Goal: Information Seeking & Learning: Learn about a topic

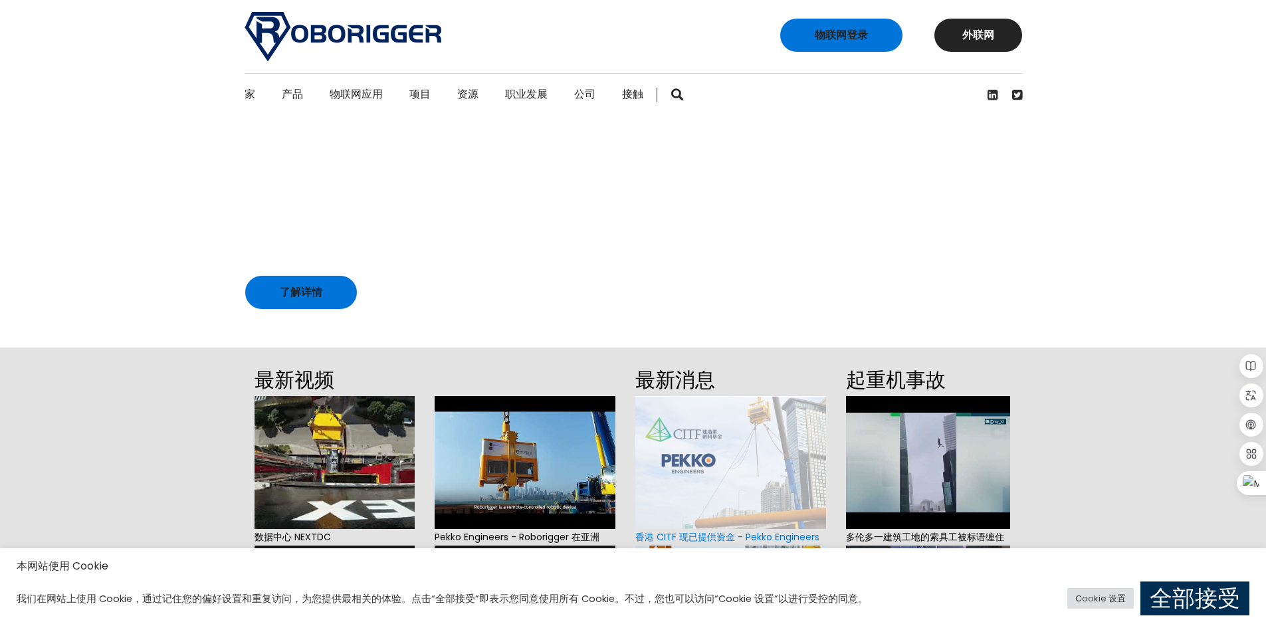
click at [1187, 584] on font "全部接受" at bounding box center [1195, 598] width 90 height 32
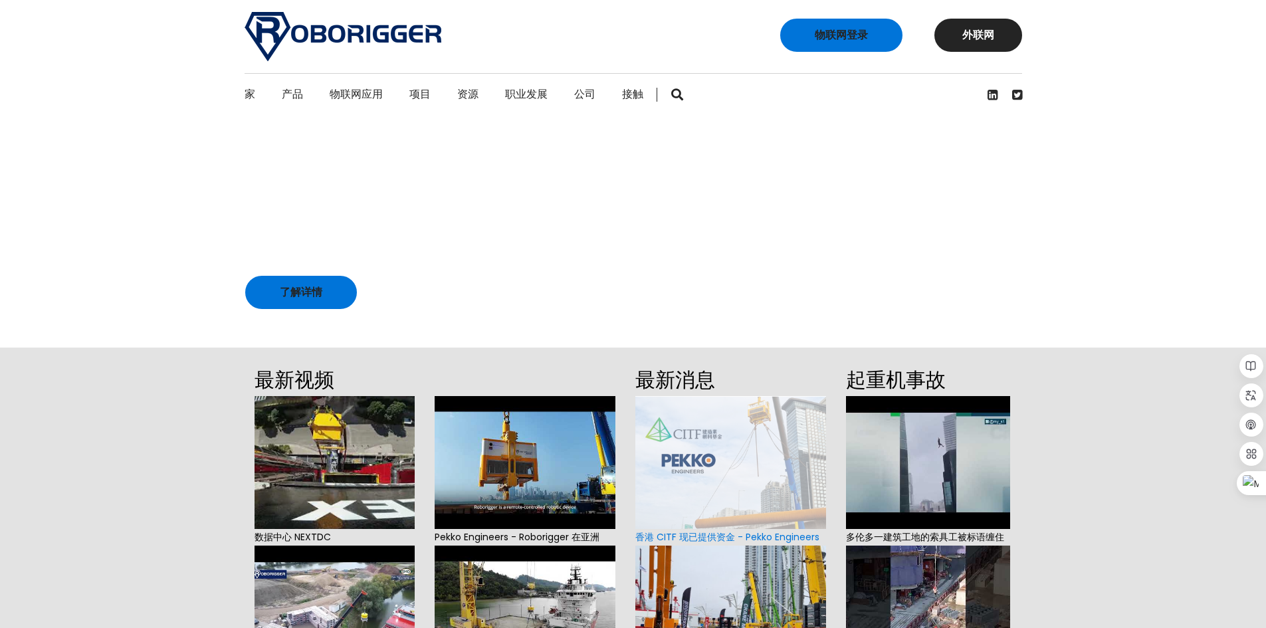
click at [251, 92] on font "家" at bounding box center [250, 93] width 11 height 15
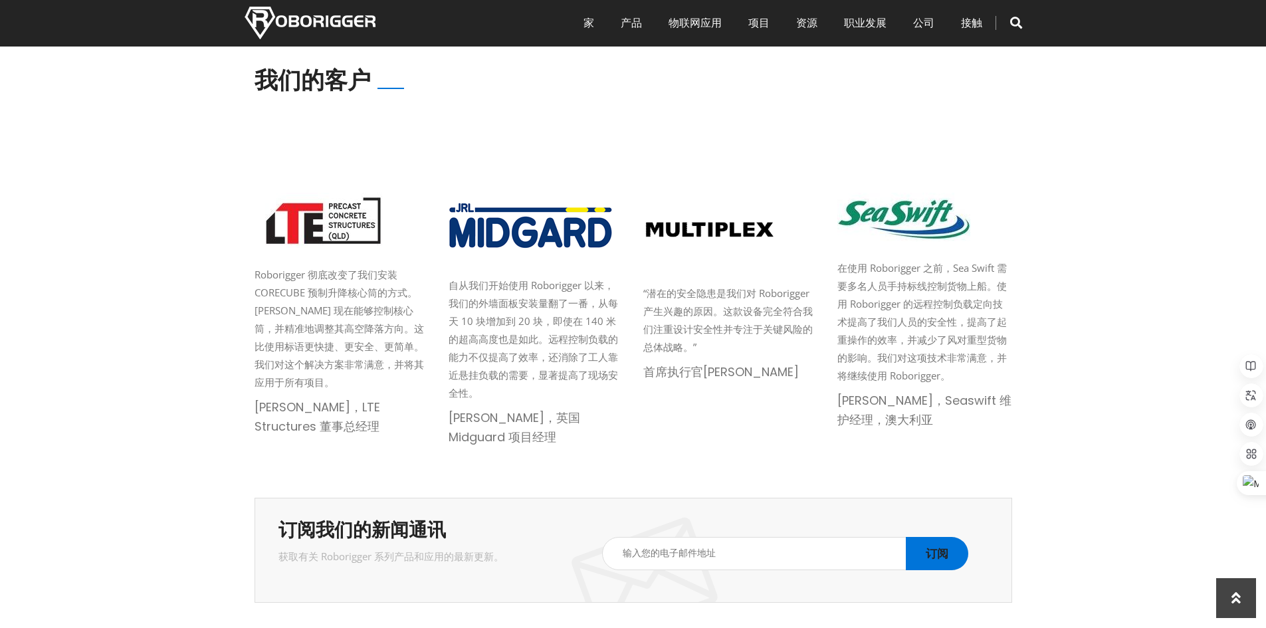
scroll to position [1841, 0]
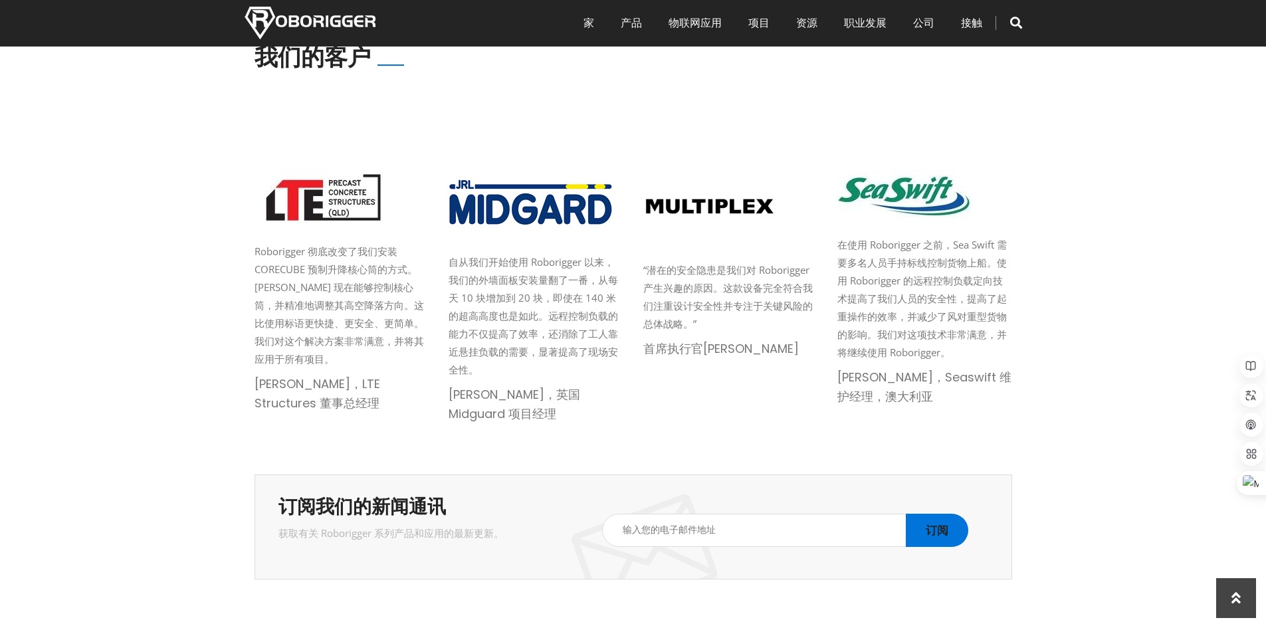
click at [351, 405] on font "Jason Treasure，LTE Structures 董事总经理" at bounding box center [317, 393] width 126 height 36
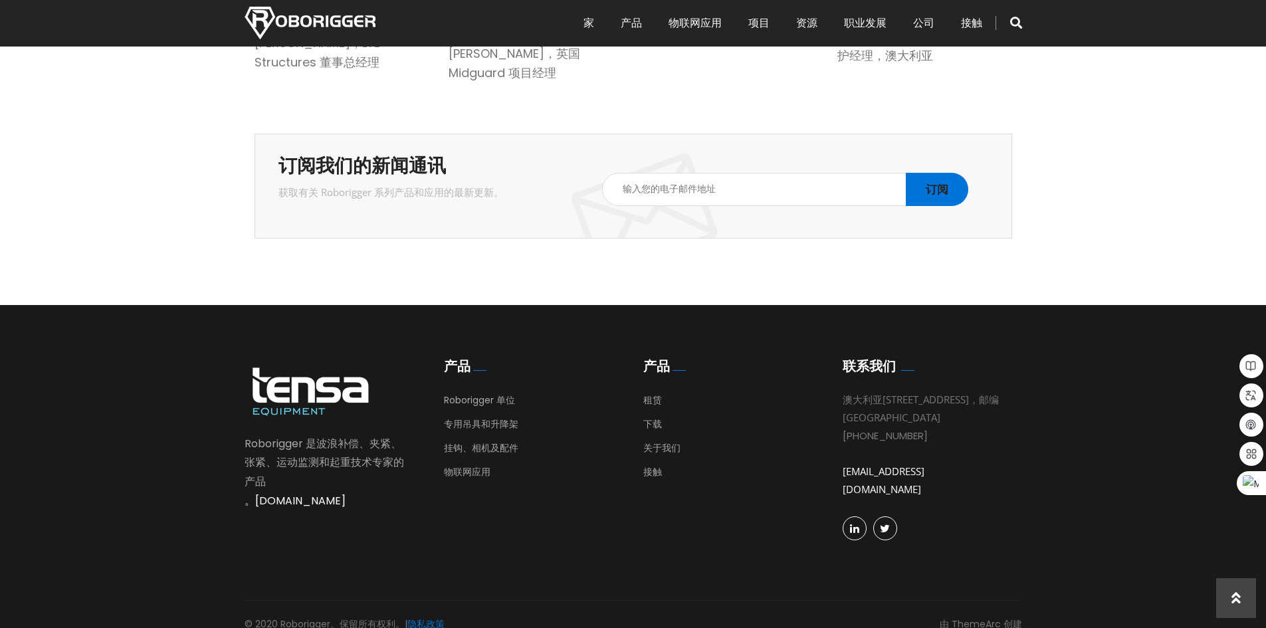
scroll to position [2184, 0]
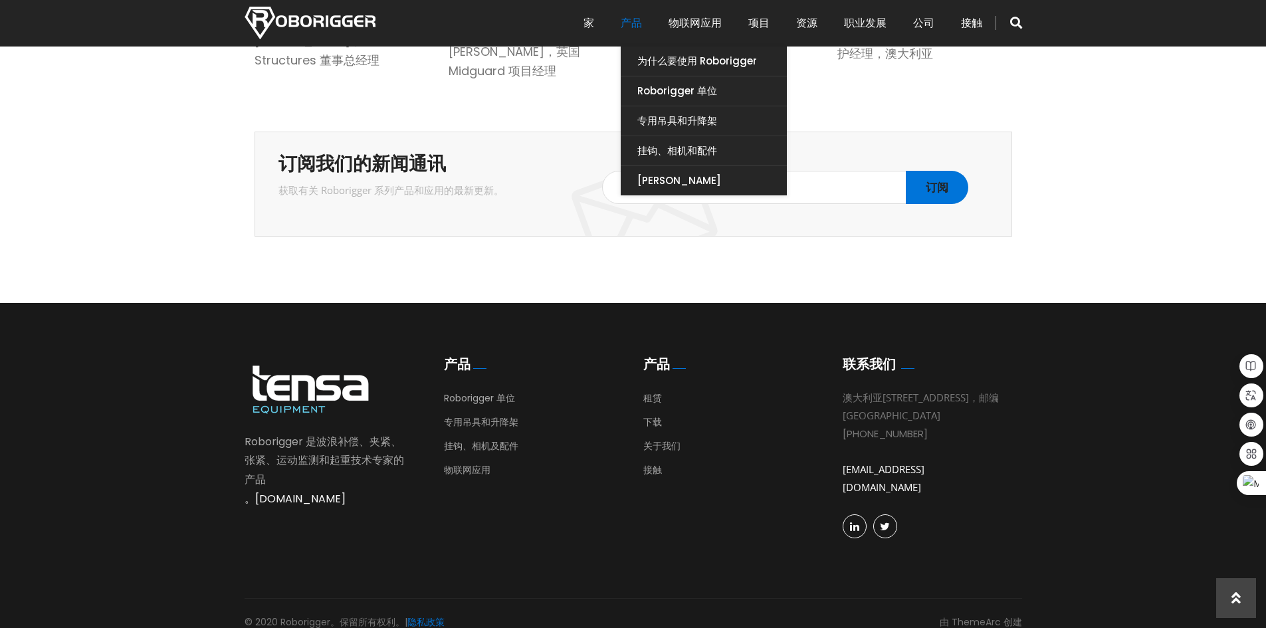
click at [625, 25] on font "产品" at bounding box center [631, 22] width 21 height 15
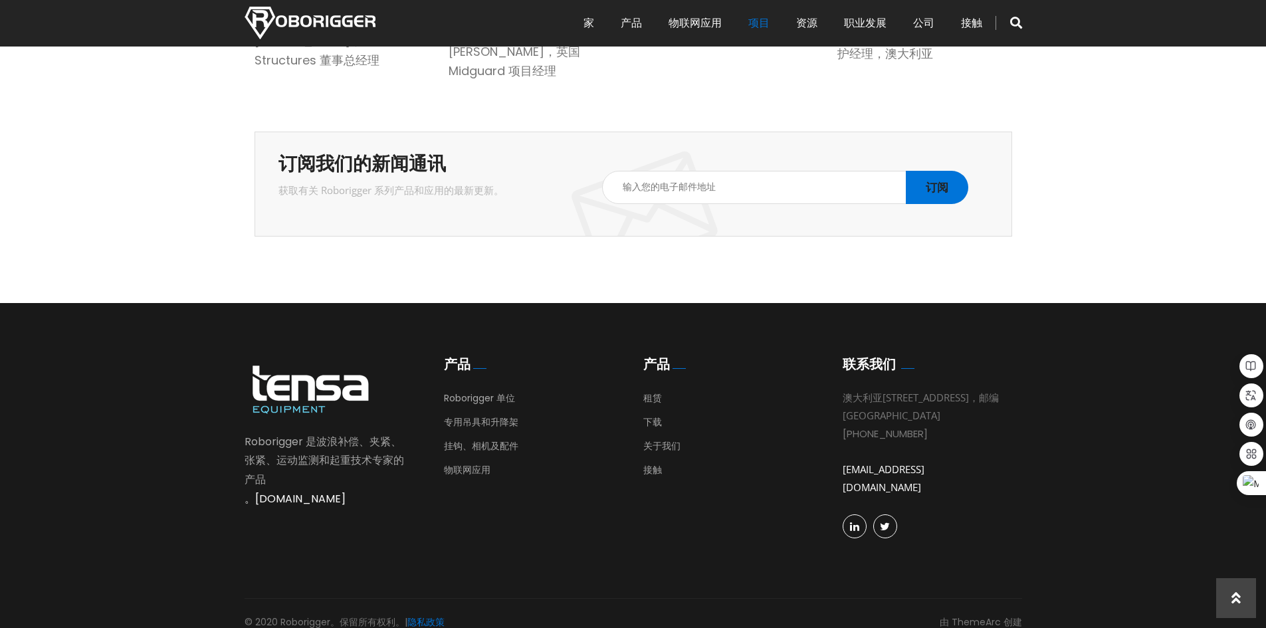
click at [767, 23] on font "项目" at bounding box center [758, 22] width 21 height 15
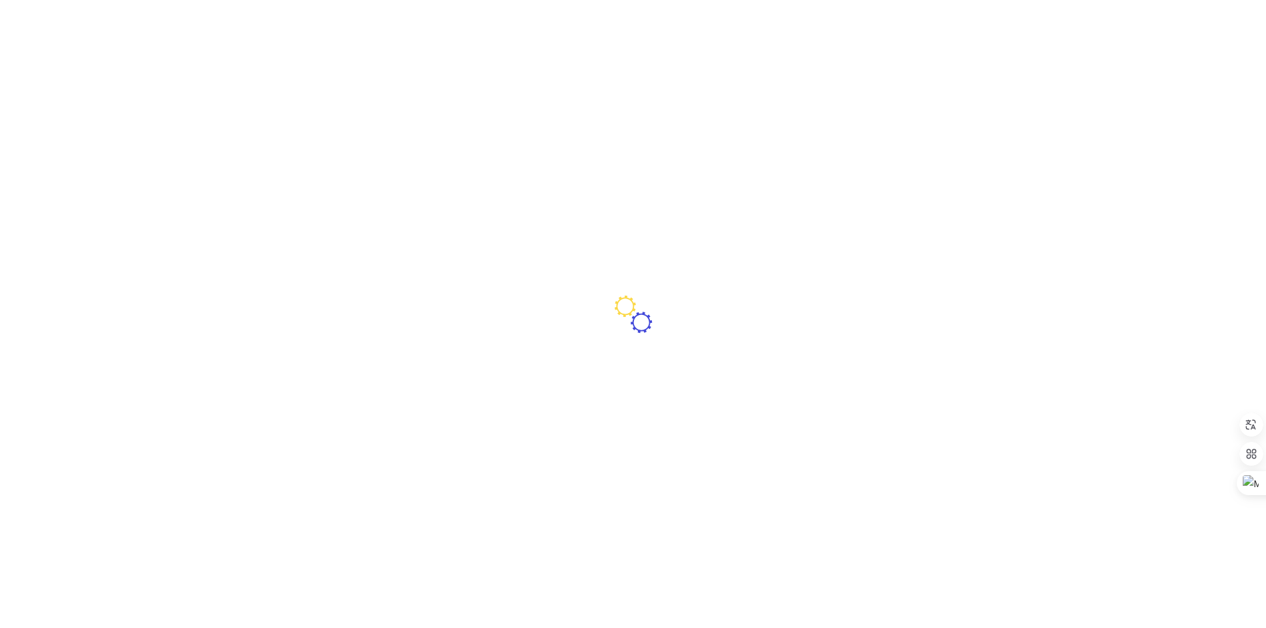
click at [519, 152] on div at bounding box center [633, 314] width 1266 height 628
click at [914, 224] on div at bounding box center [633, 314] width 1266 height 628
click at [730, 113] on div at bounding box center [633, 314] width 1266 height 628
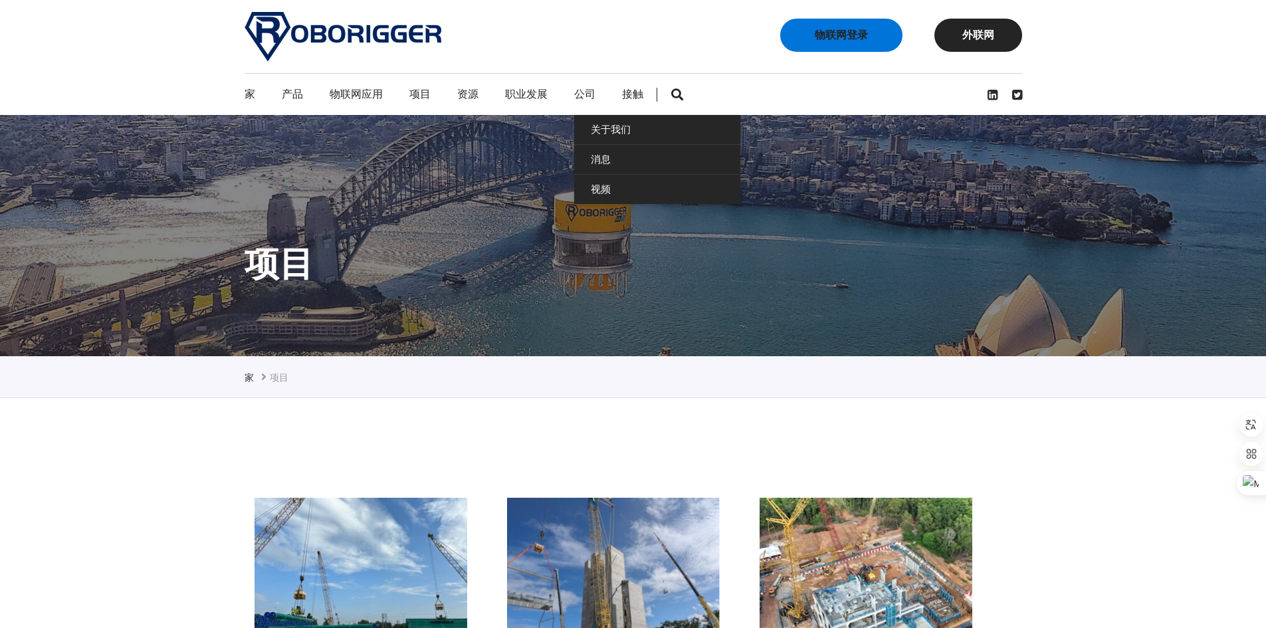
click at [581, 91] on font "公司" at bounding box center [584, 93] width 21 height 15
click at [611, 130] on font "关于我们" at bounding box center [611, 129] width 40 height 14
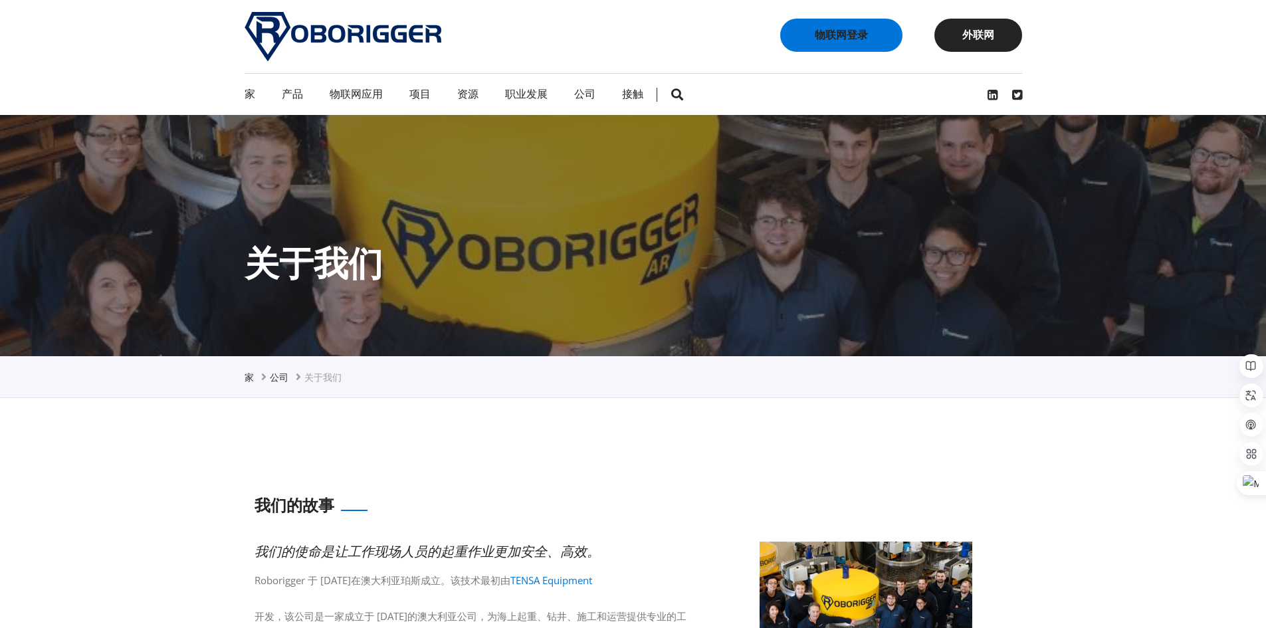
click at [536, 90] on font "职业发展" at bounding box center [526, 93] width 43 height 15
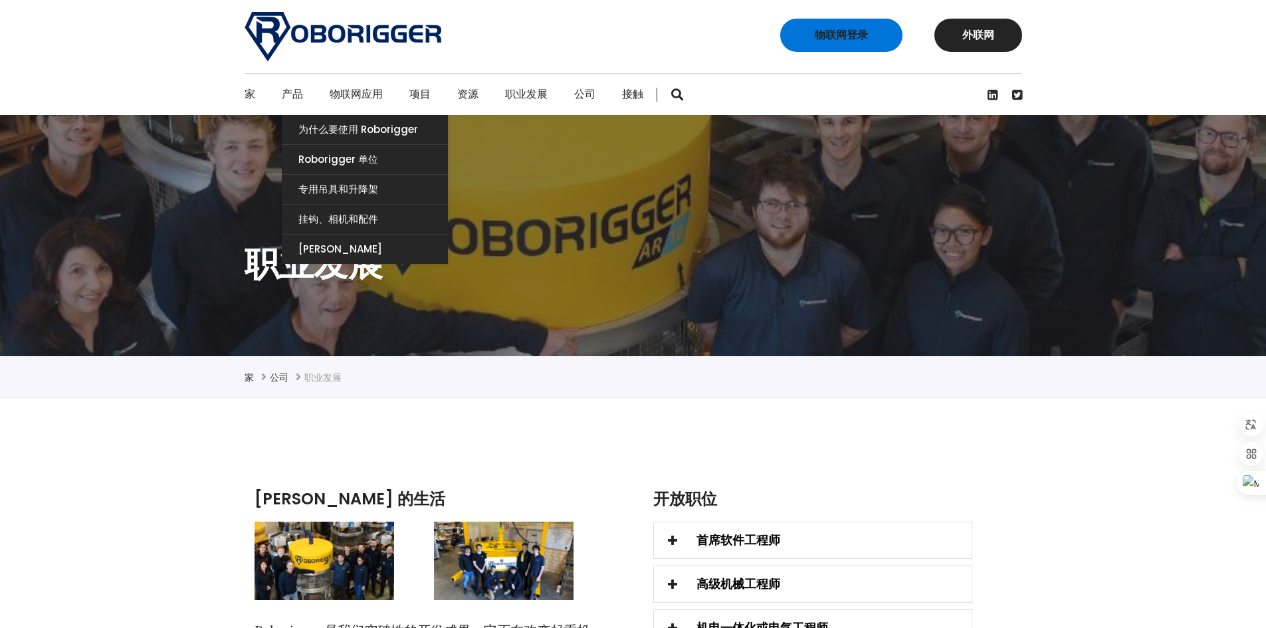
click at [302, 104] on link "产品" at bounding box center [292, 94] width 21 height 41
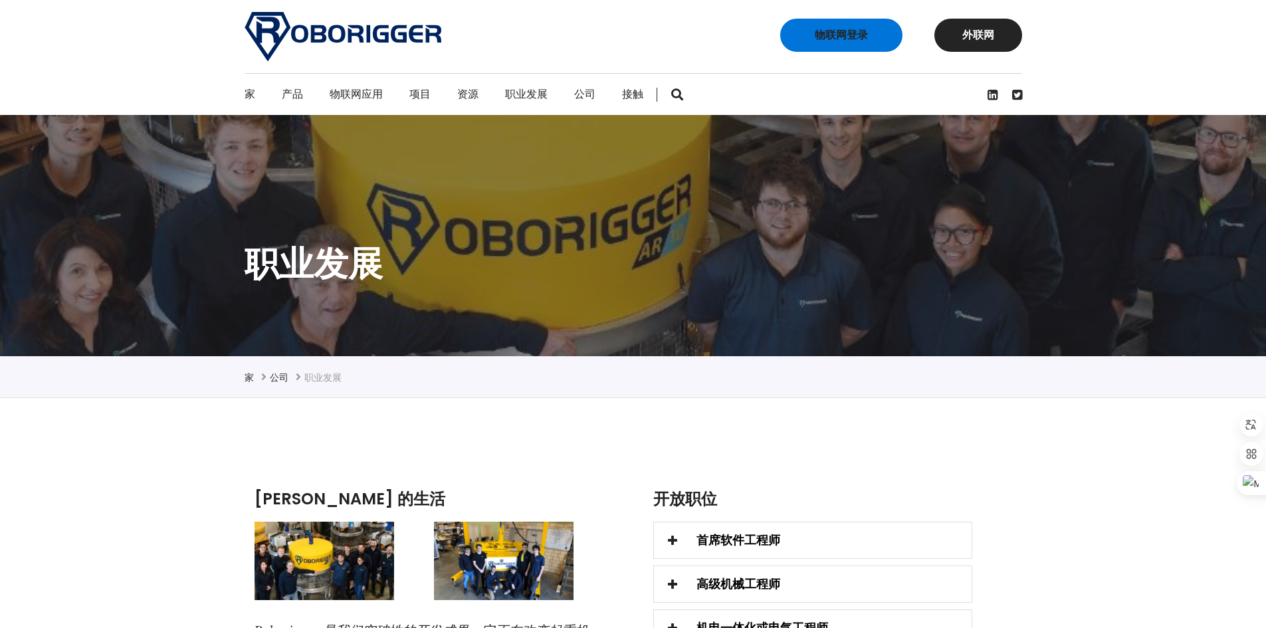
click at [255, 100] on ul "家 产品 为什么要使用 Roborigger Roborigger 单位 专用吊具和升降架 挂钩、相机和配件 路德维希·胡克 物联网应用 项目 资源 训练 下…" at bounding box center [444, 94] width 399 height 41
click at [250, 96] on font "家" at bounding box center [250, 93] width 11 height 15
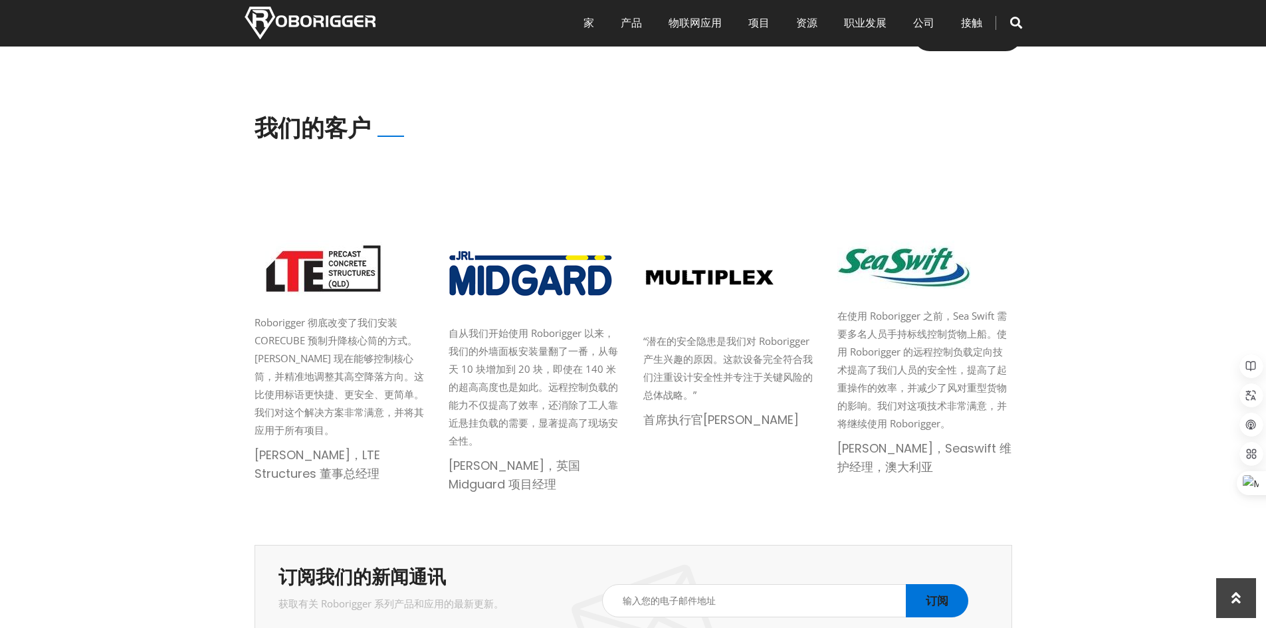
scroll to position [1719, 0]
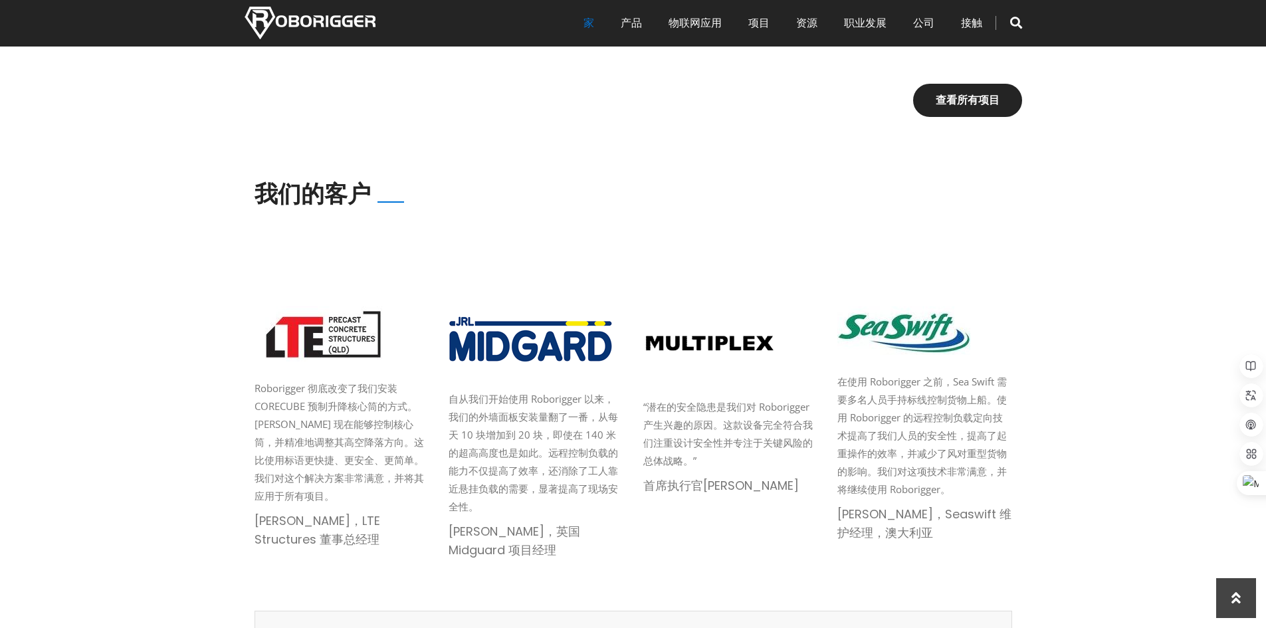
click at [591, 27] on font "家" at bounding box center [588, 22] width 11 height 15
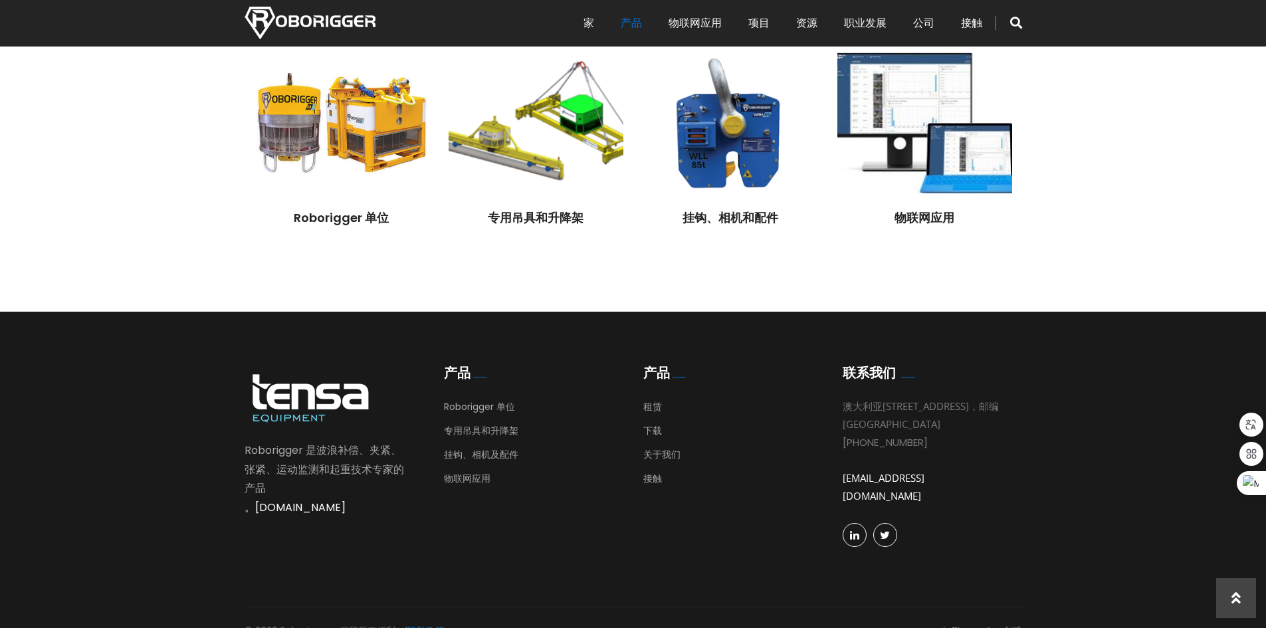
scroll to position [1112, 0]
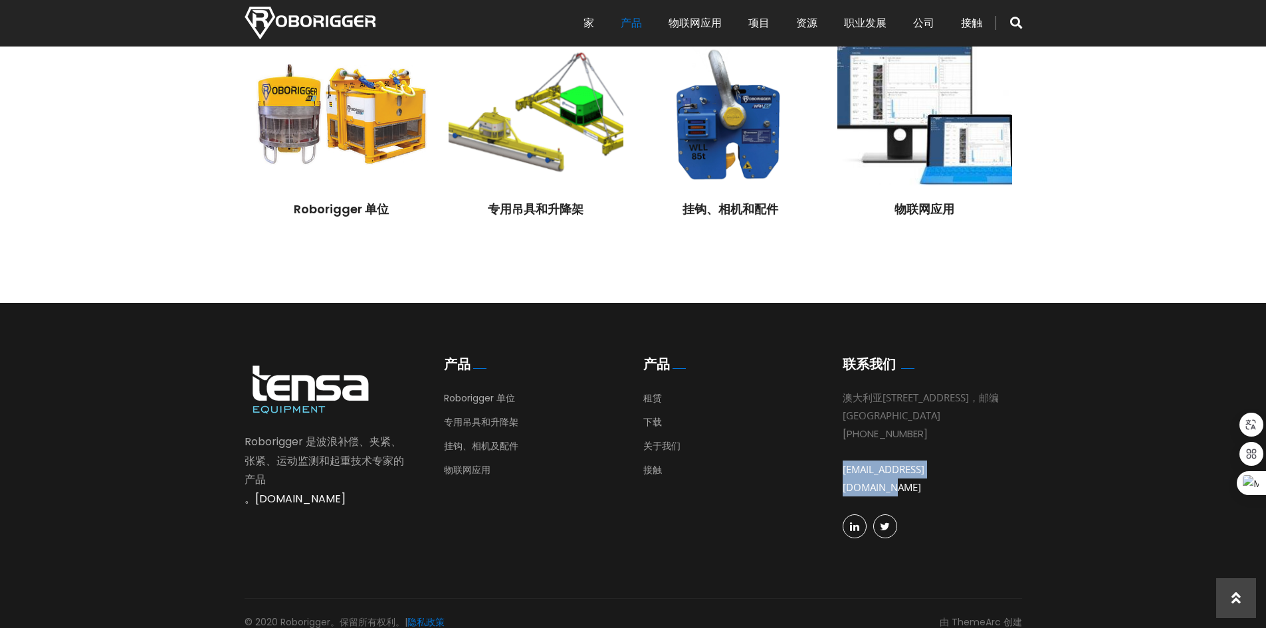
copy font "[EMAIL_ADDRESS][DOMAIN_NAME]"
drag, startPoint x: 944, startPoint y: 465, endPoint x: 840, endPoint y: 464, distance: 103.7
click at [840, 464] on div "联系我们 [STREET_ADDRESS]，邮编 [GEOGRAPHIC_DATA] [PHONE_NUMBER] [EMAIL_ADDRESS][DOMAI…" at bounding box center [932, 457] width 199 height 202
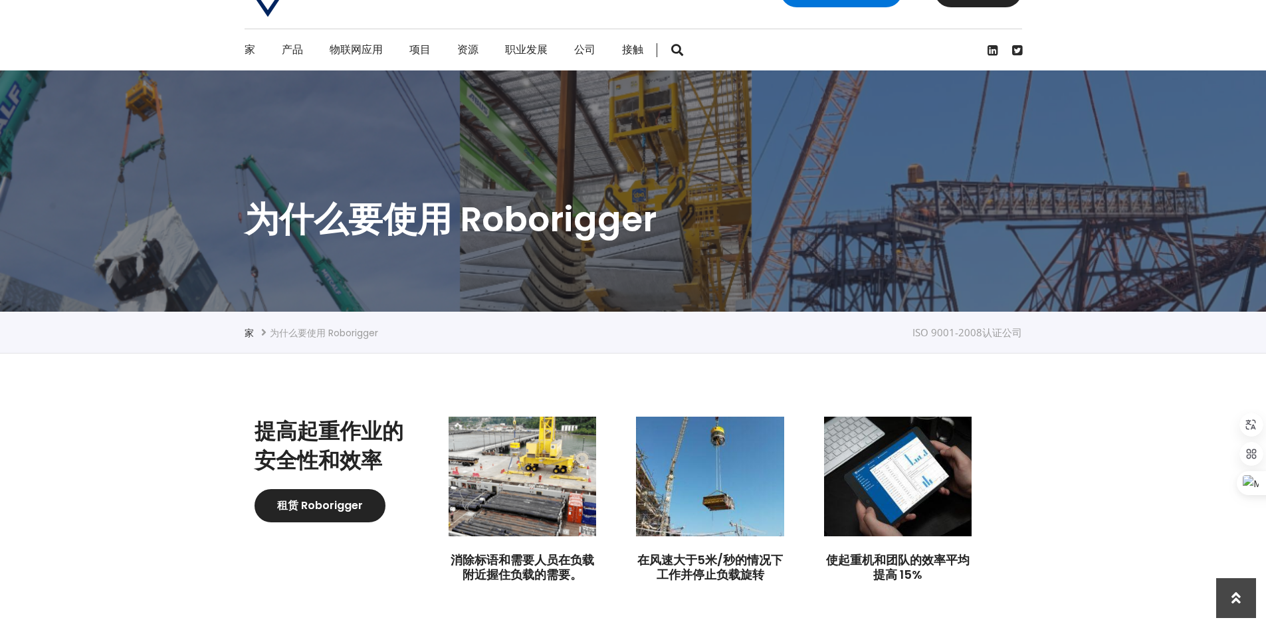
scroll to position [0, 0]
